Goal: Navigation & Orientation: Find specific page/section

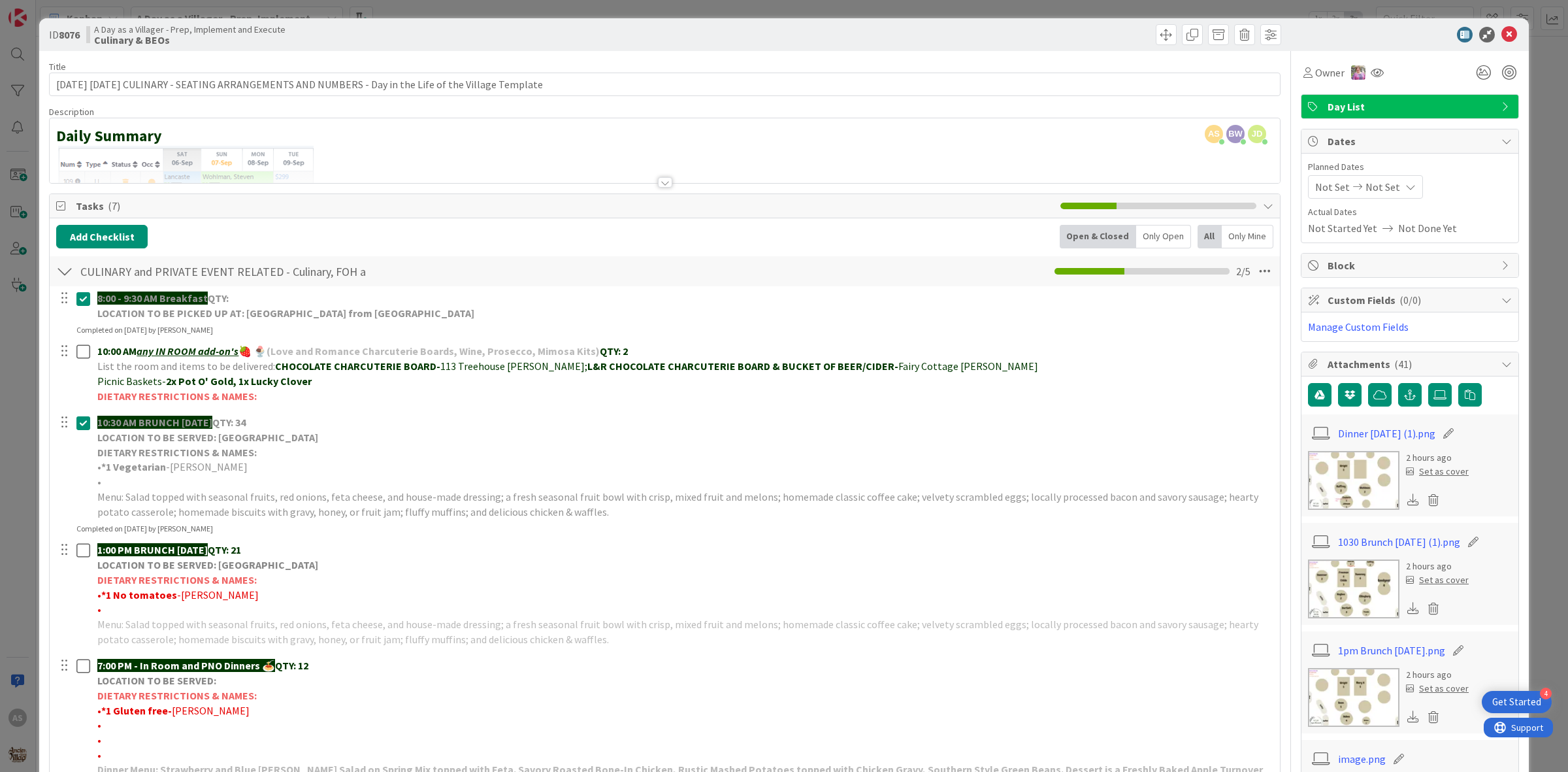
click at [1355, 601] on img at bounding box center [1353, 589] width 91 height 59
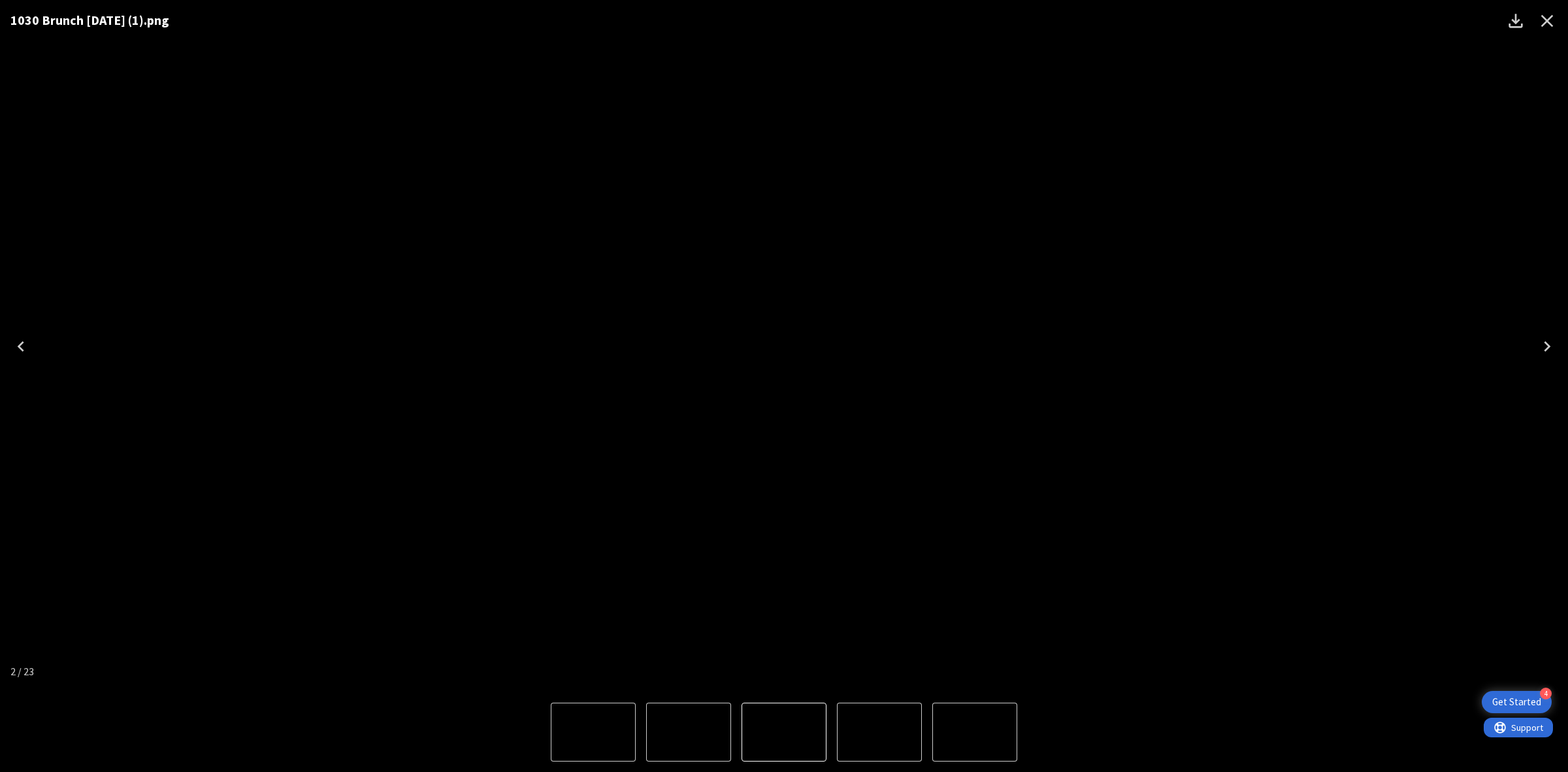
click at [1552, 30] on icon "Close" at bounding box center [1547, 21] width 21 height 21
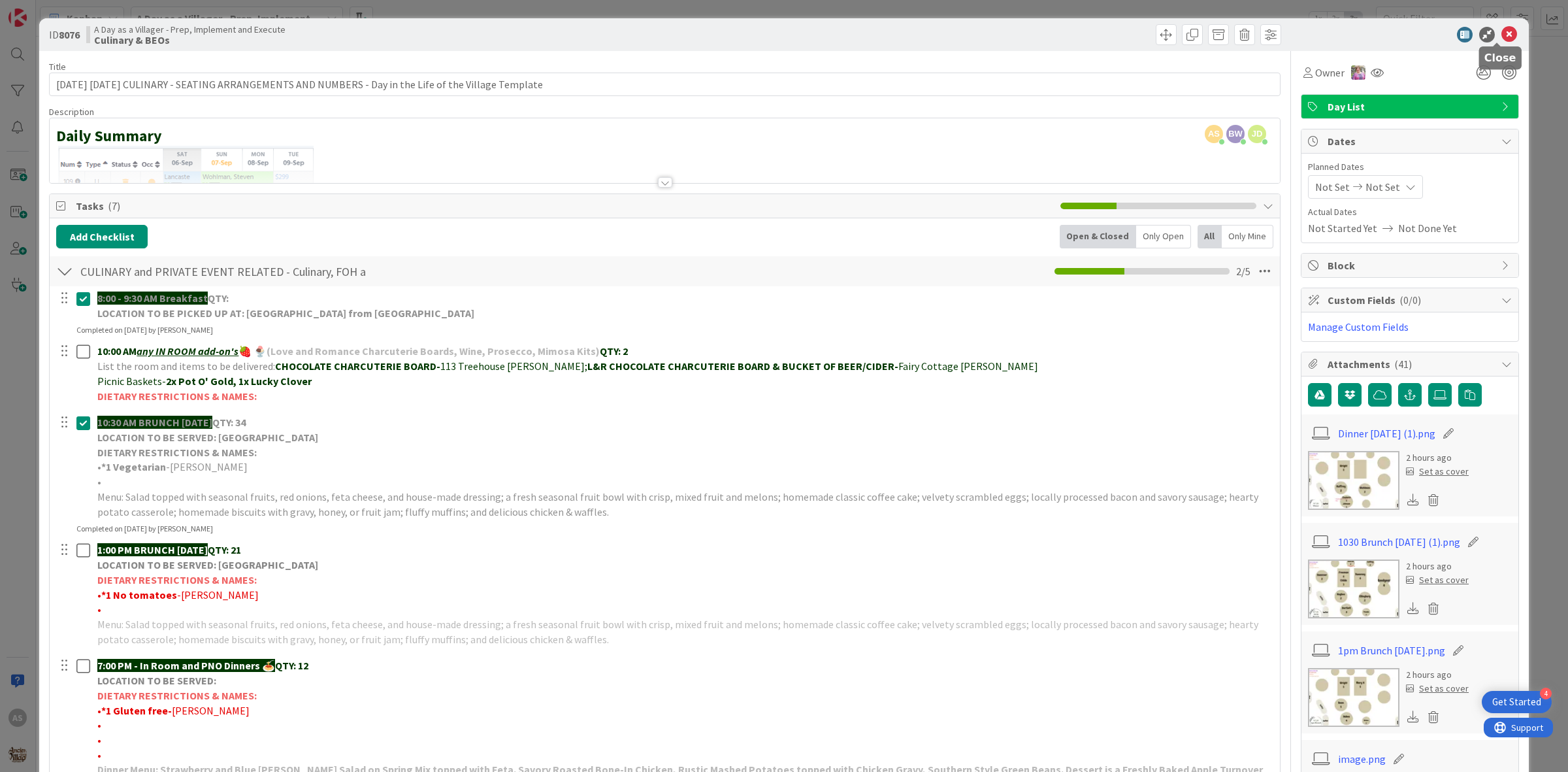
click at [1501, 34] on icon at bounding box center [1509, 34] width 16 height 16
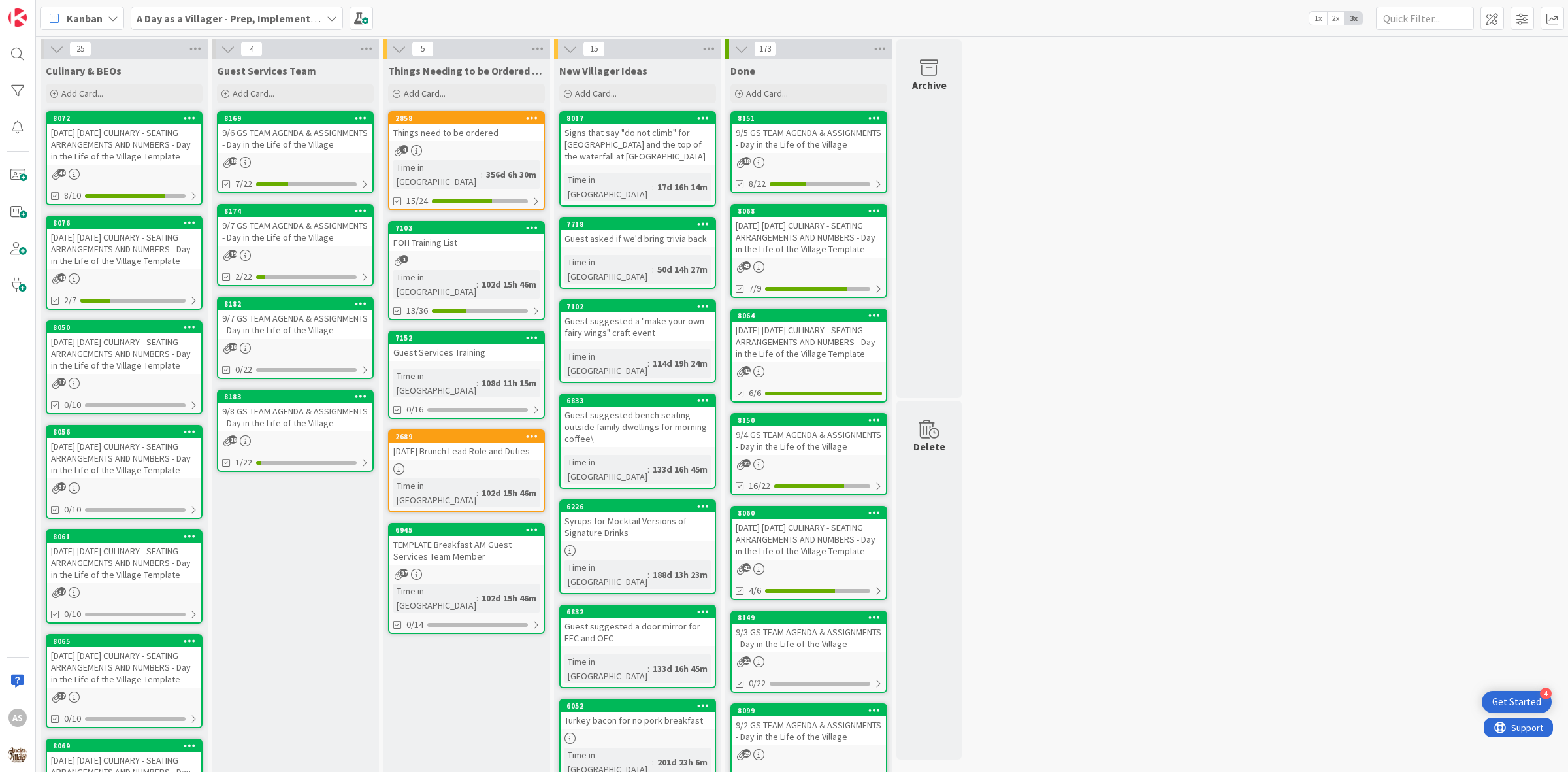
click at [126, 270] on link "8076 [DATE] [DATE] CULINARY - SEATING ARRANGEMENTS AND NUMBERS - Day in the Lif…" at bounding box center [124, 262] width 157 height 94
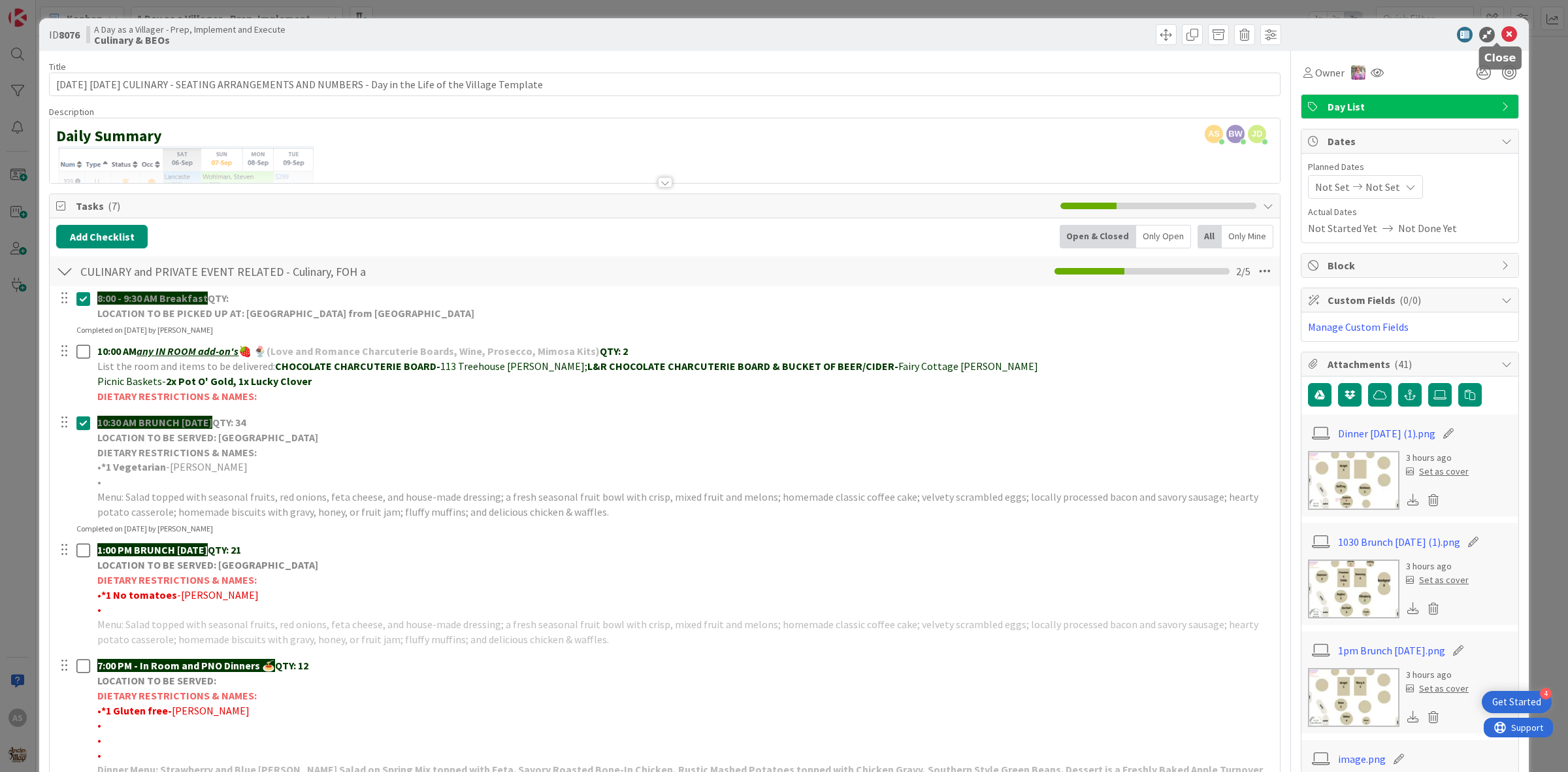
click at [1501, 38] on icon at bounding box center [1509, 34] width 16 height 16
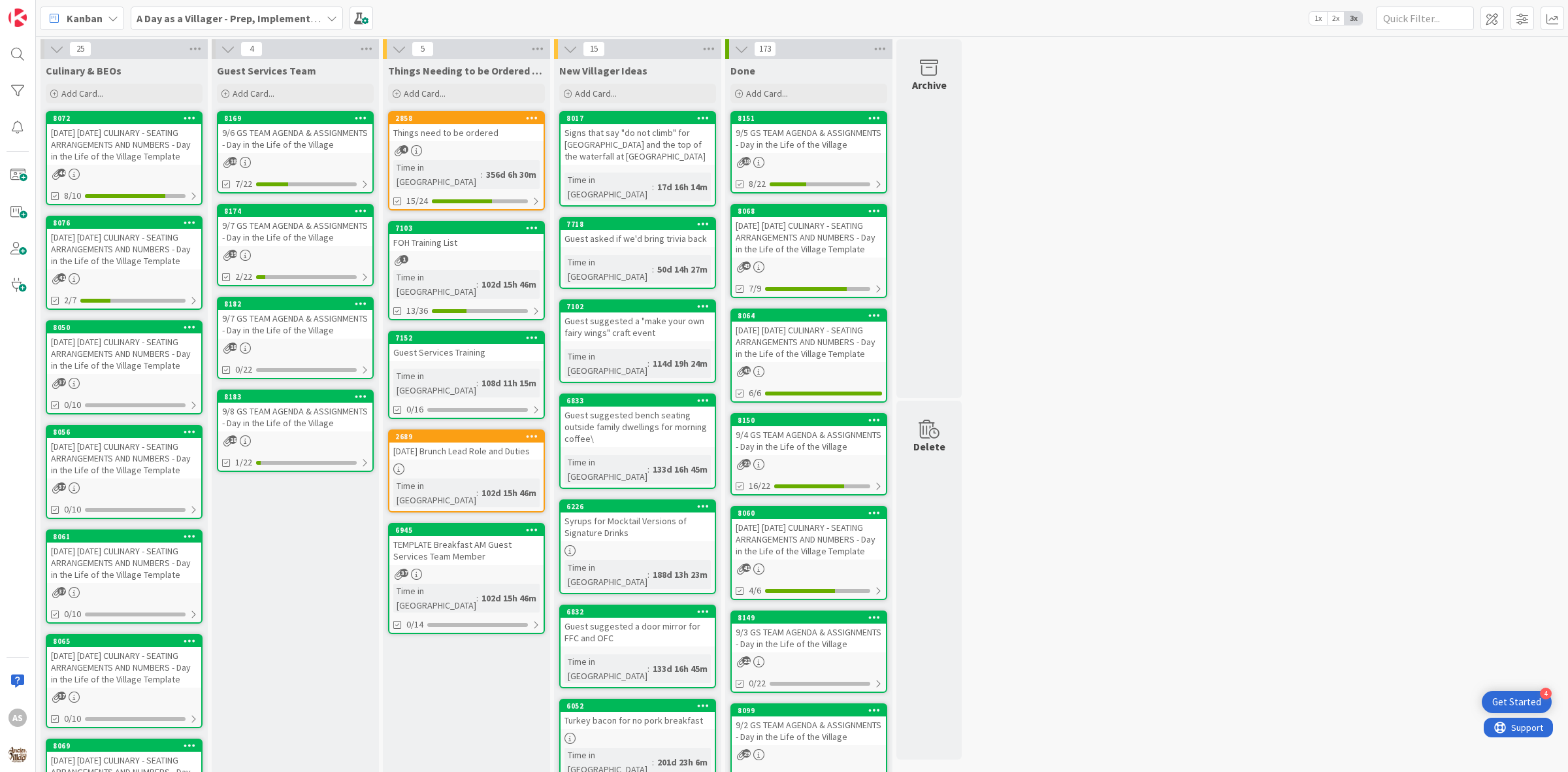
click at [114, 381] on div "37" at bounding box center [124, 383] width 154 height 11
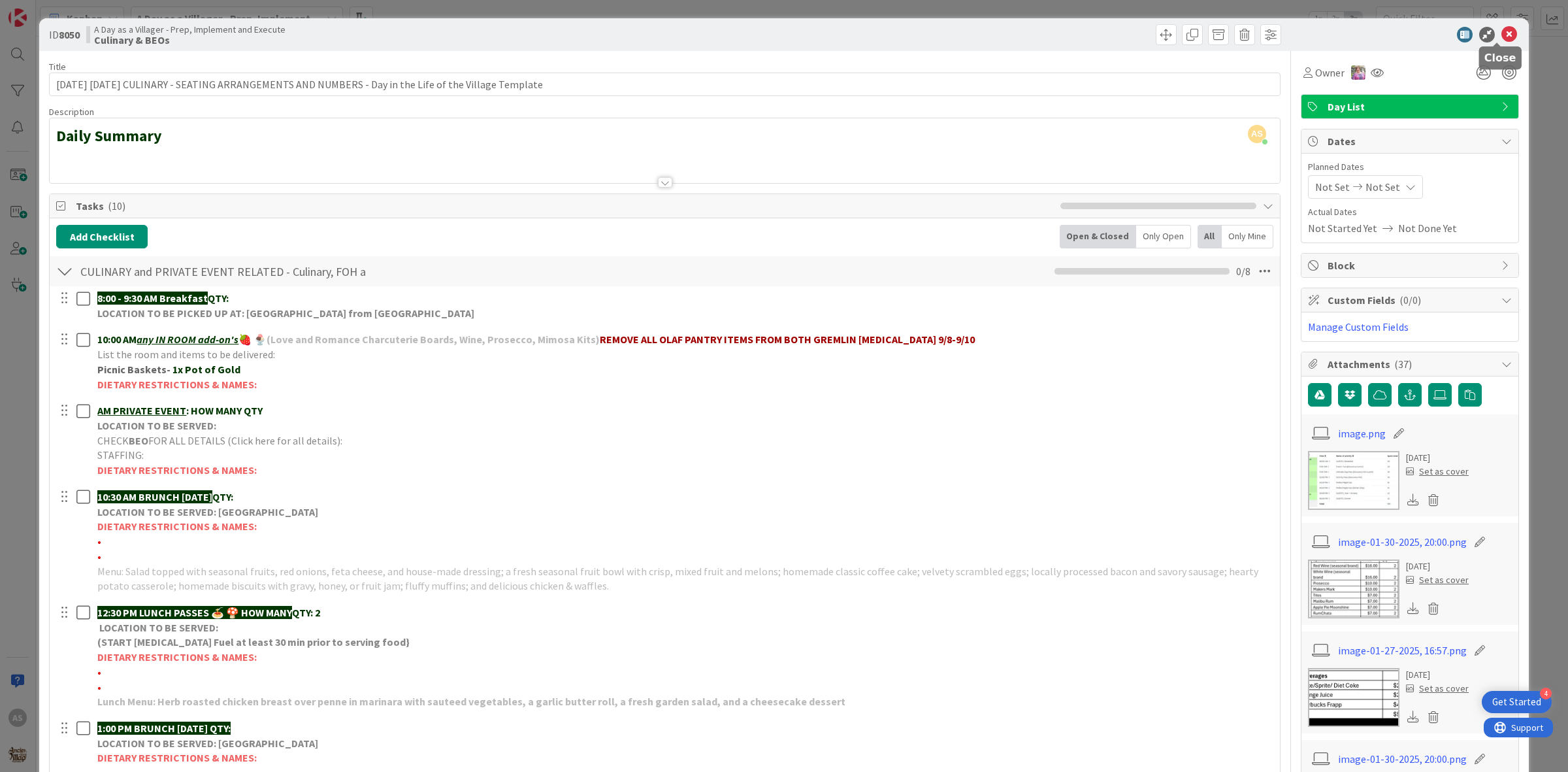
click at [1501, 37] on icon at bounding box center [1509, 34] width 16 height 16
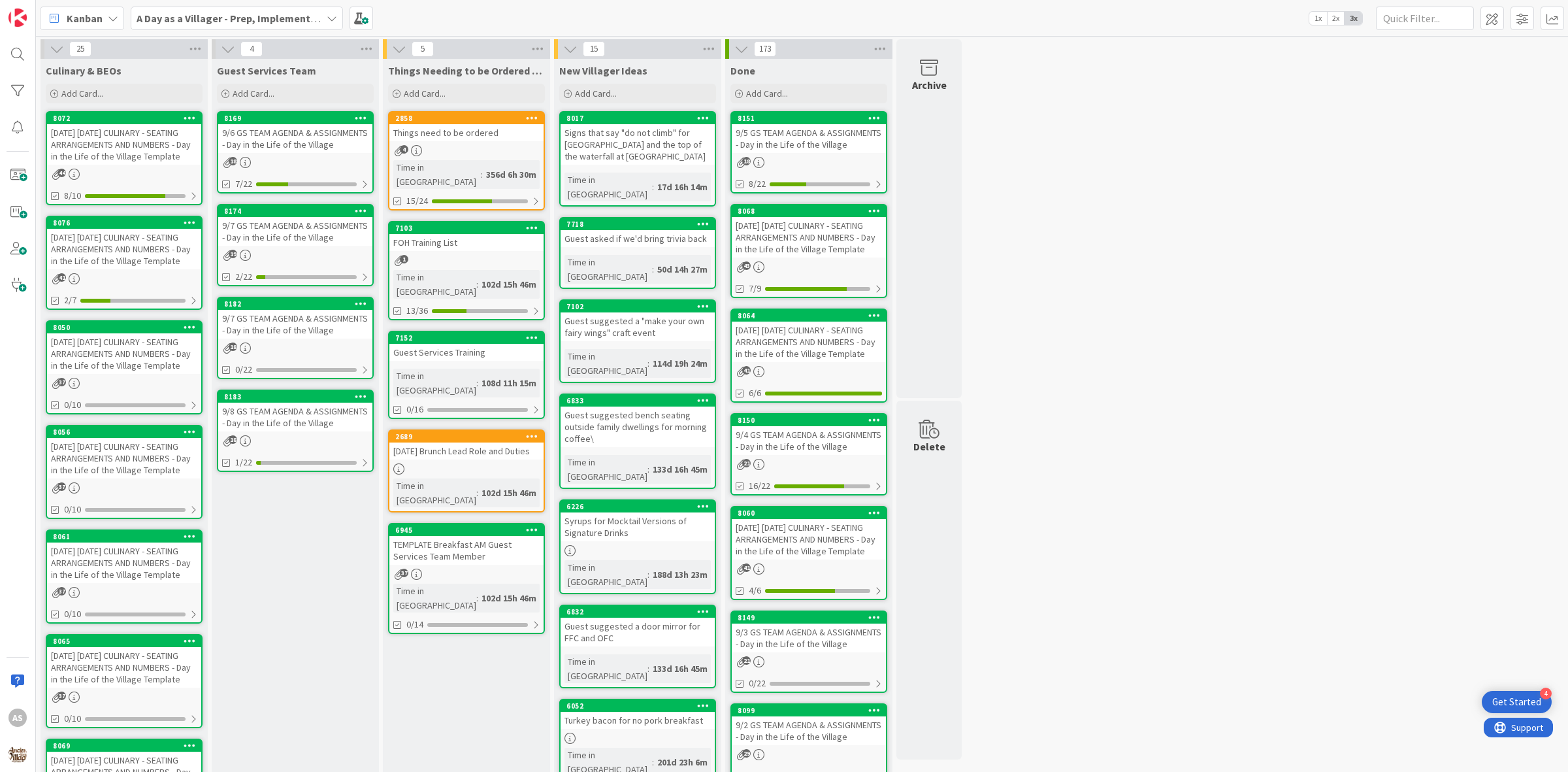
click at [137, 250] on div "[DATE] [DATE] CULINARY - SEATING ARRANGEMENTS AND NUMBERS - Day in the Life of …" at bounding box center [124, 249] width 154 height 40
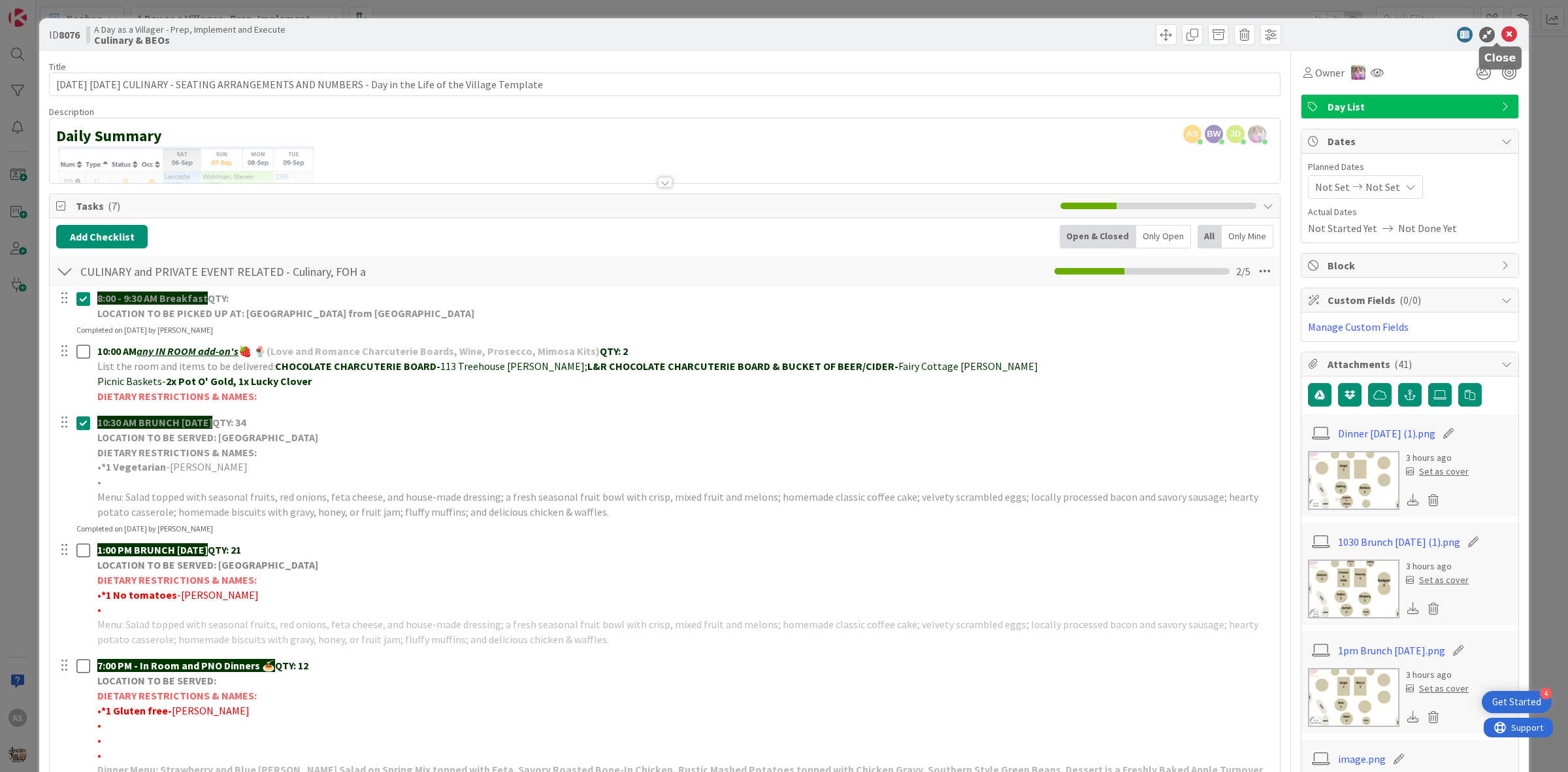
click at [1501, 34] on icon at bounding box center [1509, 34] width 16 height 16
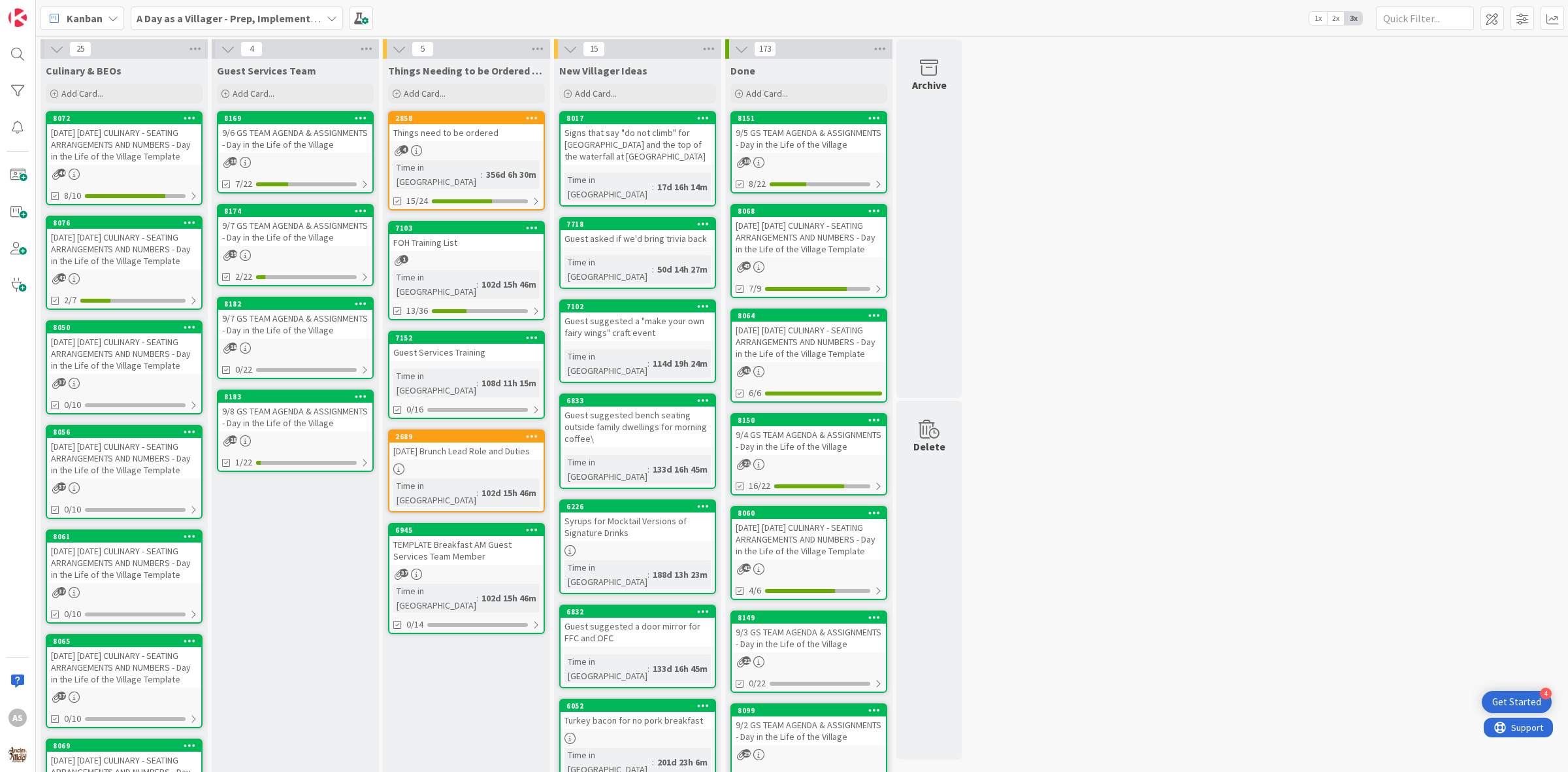
click at [409, 133] on div "Things need to be ordered" at bounding box center [466, 133] width 154 height 17
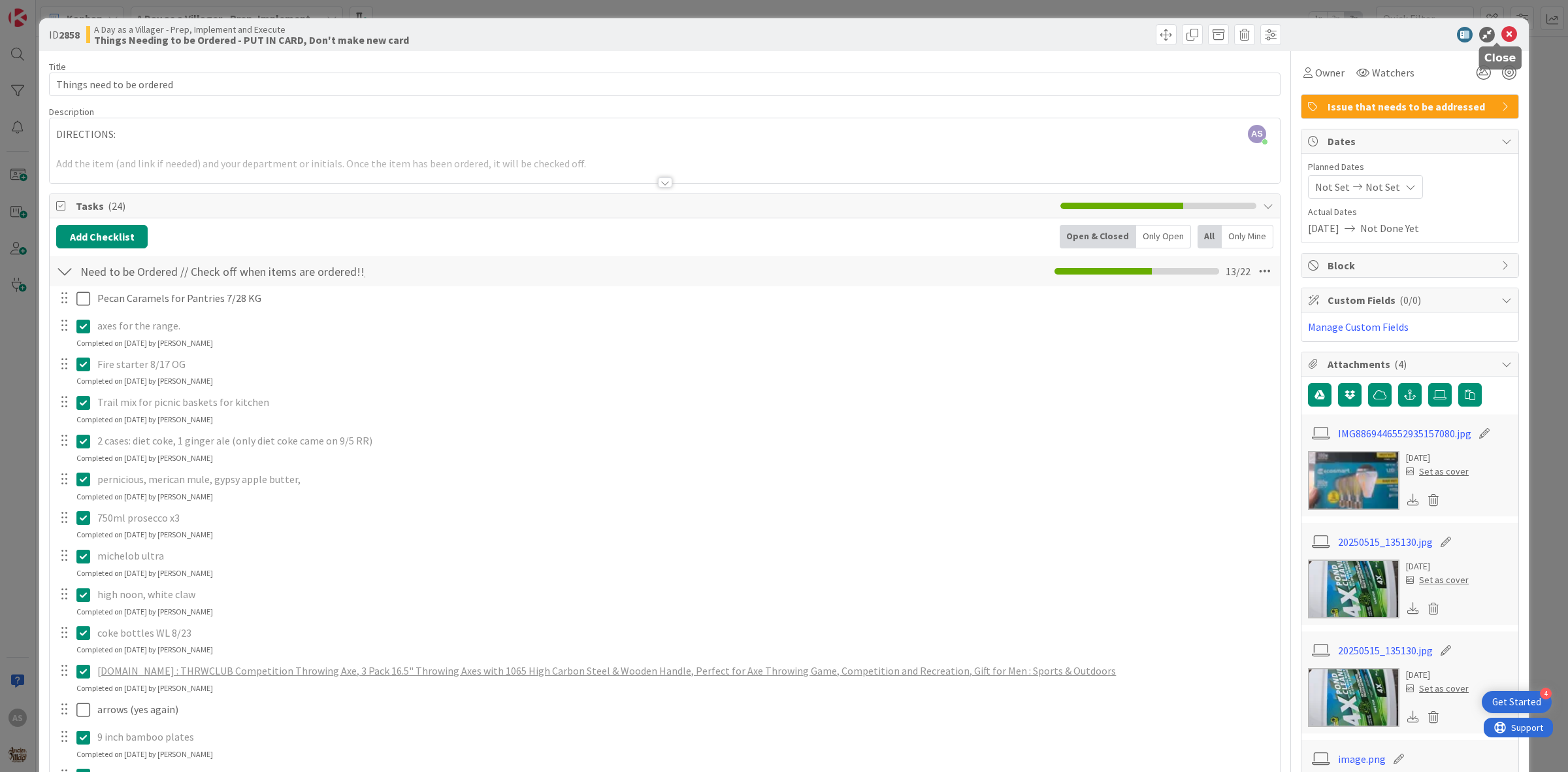
click at [1501, 33] on icon at bounding box center [1509, 34] width 16 height 16
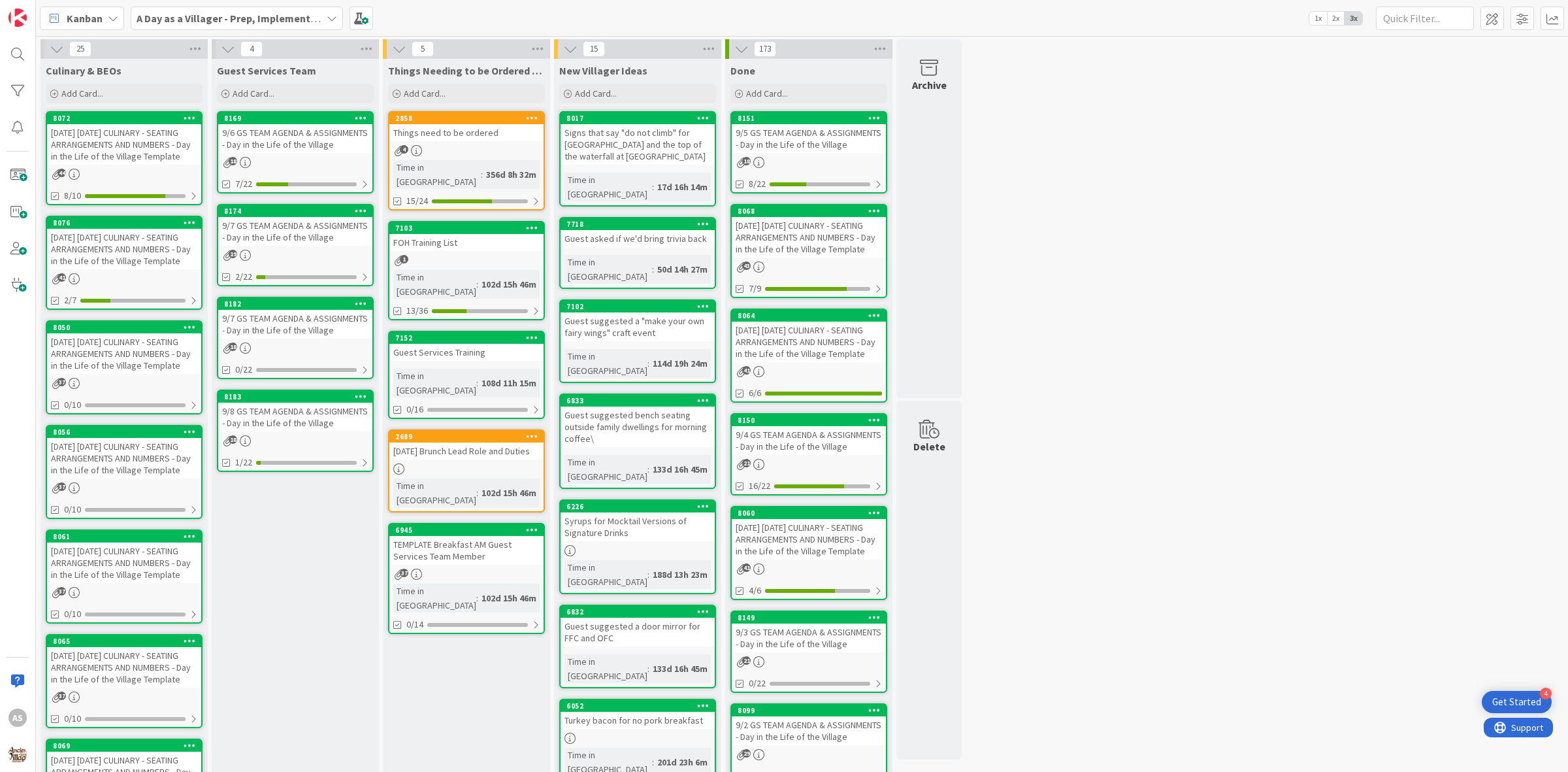
click at [144, 243] on div "[DATE] [DATE] CULINARY - SEATING ARRANGEMENTS AND NUMBERS - Day in the Life of …" at bounding box center [124, 249] width 154 height 40
